Goal: Obtain resource: Obtain resource

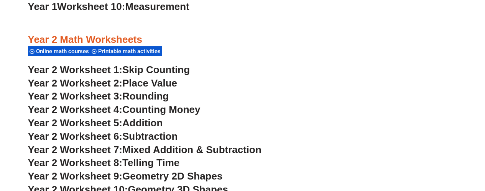
scroll to position [919, 0]
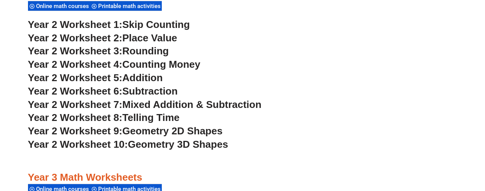
click at [156, 25] on span "Skip Counting" at bounding box center [156, 25] width 68 height 12
click at [146, 39] on span "Place Value" at bounding box center [149, 38] width 55 height 12
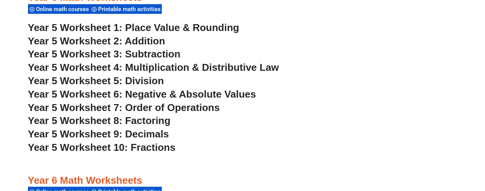
scroll to position [1456, 0]
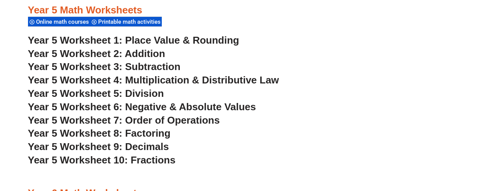
click at [170, 80] on span "Year 5 Worksheet 4: Multiplication & Distributive Law" at bounding box center [153, 80] width 251 height 12
click at [153, 95] on span "Year 5 Worksheet 5: Division" at bounding box center [96, 94] width 136 height 12
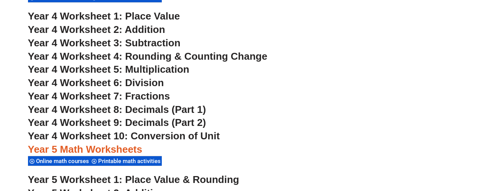
scroll to position [1303, 0]
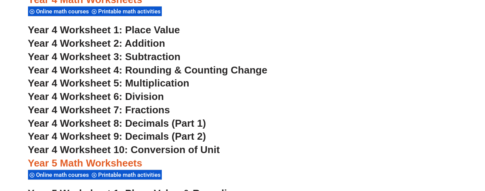
click at [149, 83] on span "Year 4 Worksheet 5: Multiplication" at bounding box center [109, 84] width 162 height 12
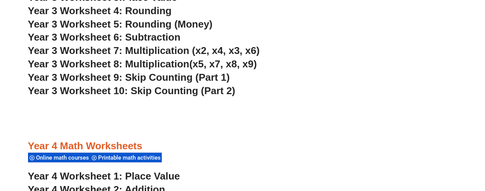
scroll to position [1149, 0]
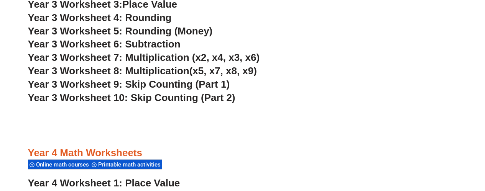
click at [172, 73] on span "Year 3 Worksheet 8: Multiplication" at bounding box center [109, 71] width 162 height 12
click at [159, 57] on span "Year 3 Worksheet 7: Multiplication (x2, x4, x3, x6)" at bounding box center [144, 58] width 232 height 12
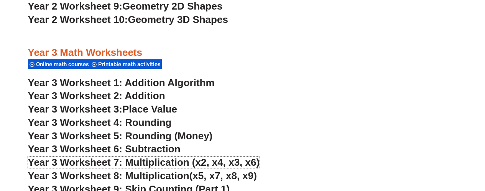
scroll to position [1111, 0]
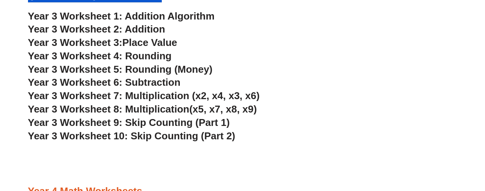
click at [182, 126] on span "Year 3 Worksheet 9: Skip Counting (Part 1)" at bounding box center [129, 123] width 202 height 12
click at [137, 135] on span "Year 3 Worksheet 10: Skip Counting (Part 2)" at bounding box center [132, 136] width 208 height 12
